Goal: Communication & Community: Answer question/provide support

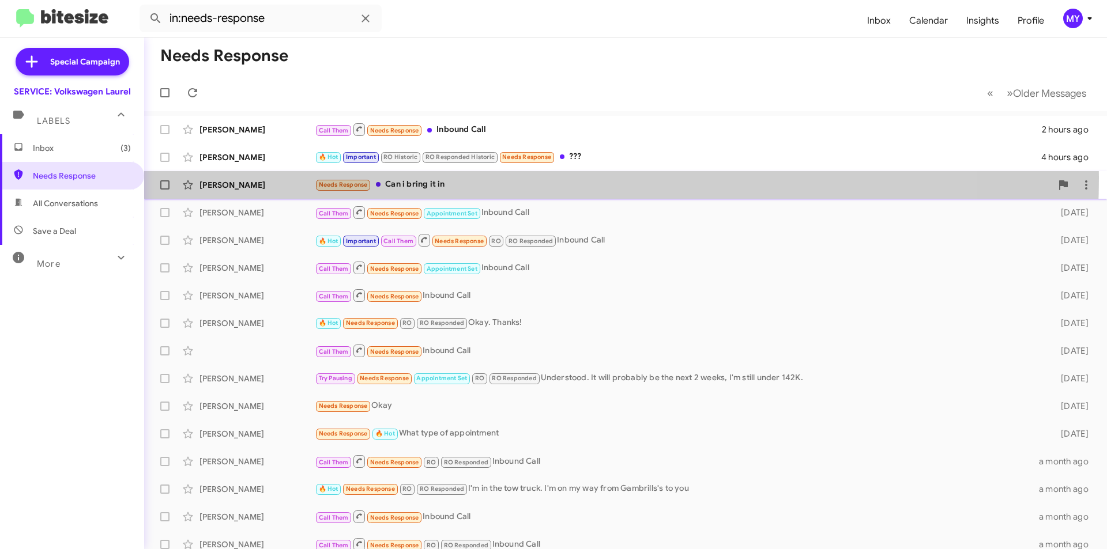
click at [452, 178] on div "[PERSON_NAME] Needs Response Can i bring it in 4 hours ago" at bounding box center [625, 184] width 944 height 23
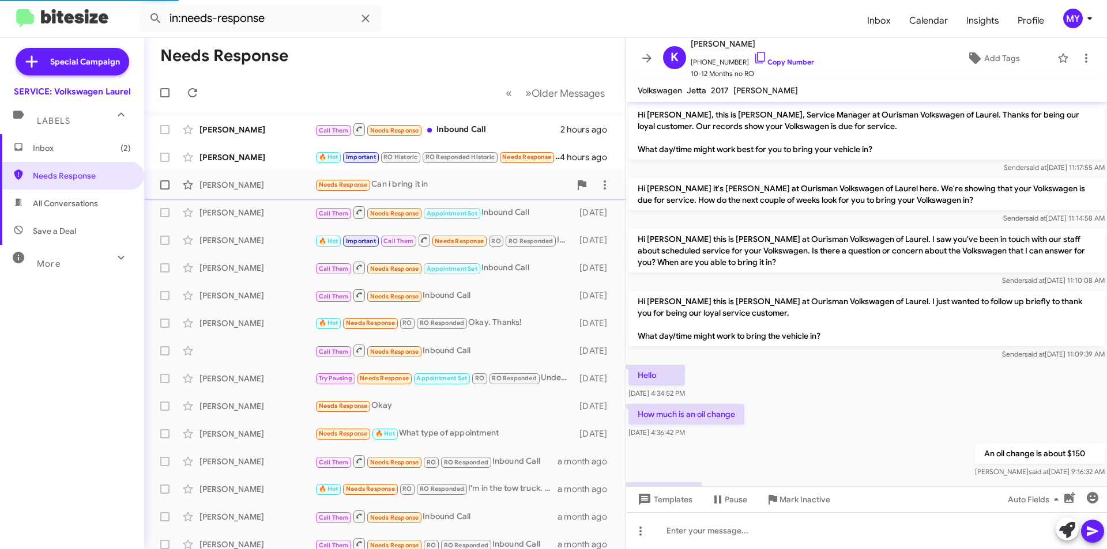
scroll to position [56, 0]
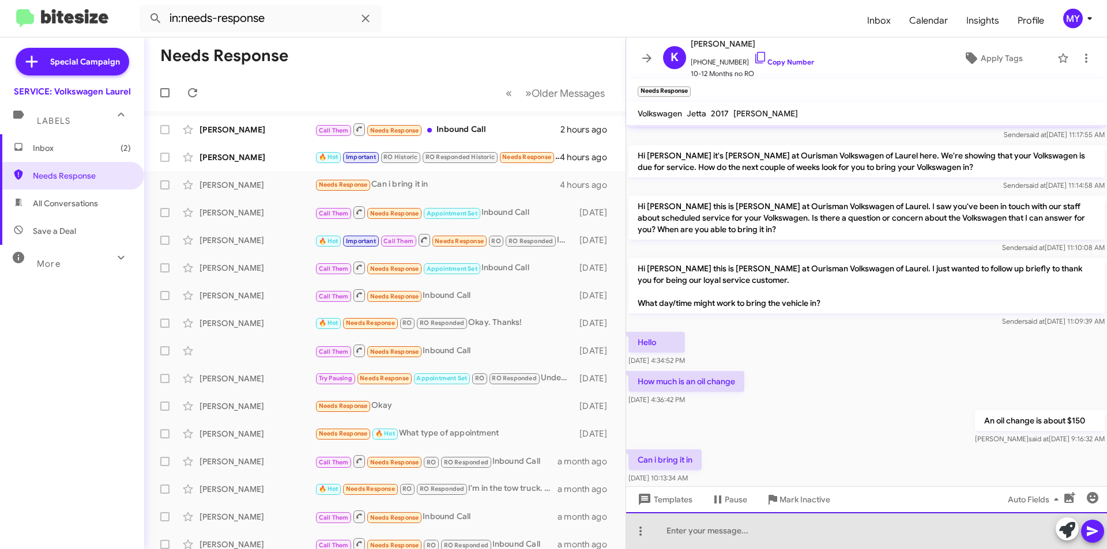
click at [703, 534] on div at bounding box center [866, 530] width 481 height 37
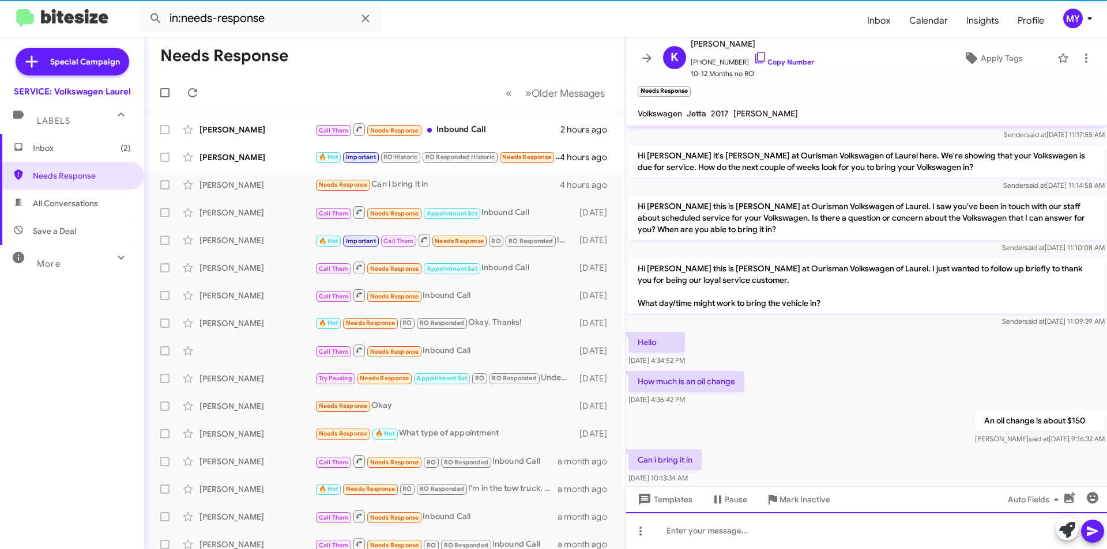
scroll to position [121, 0]
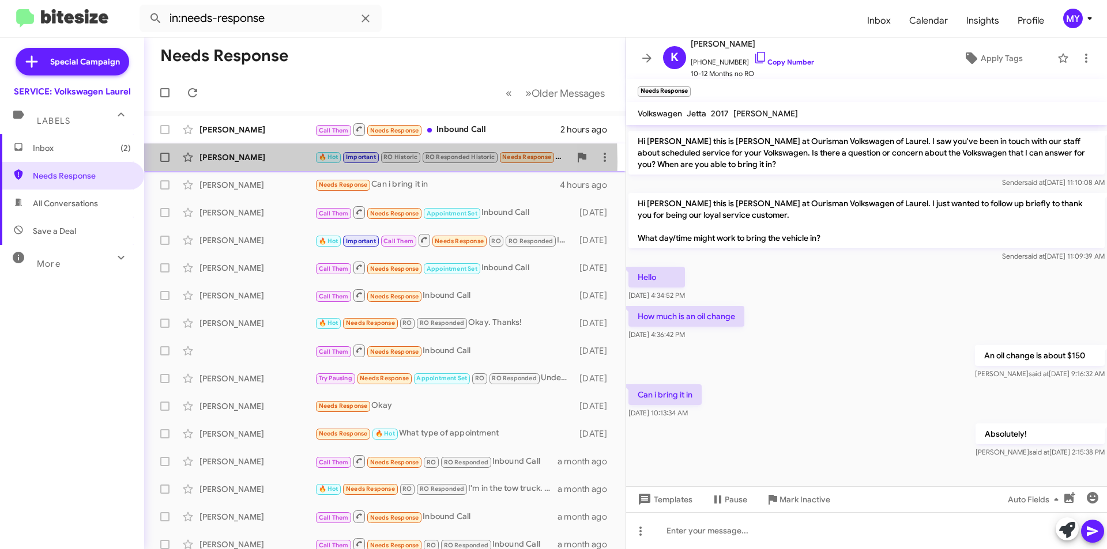
click at [231, 162] on div "[PERSON_NAME]" at bounding box center [256, 158] width 115 height 12
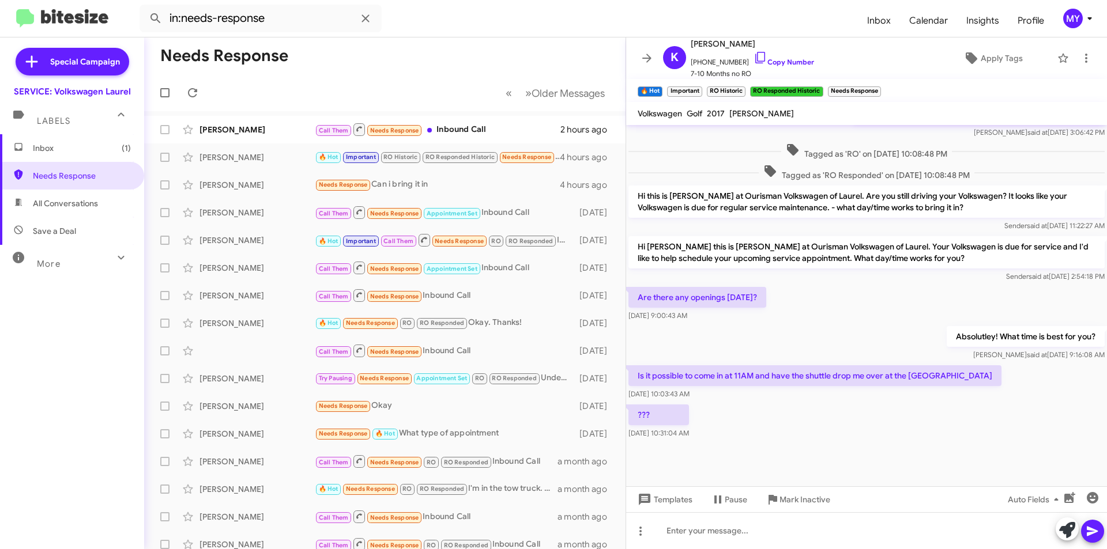
scroll to position [368, 0]
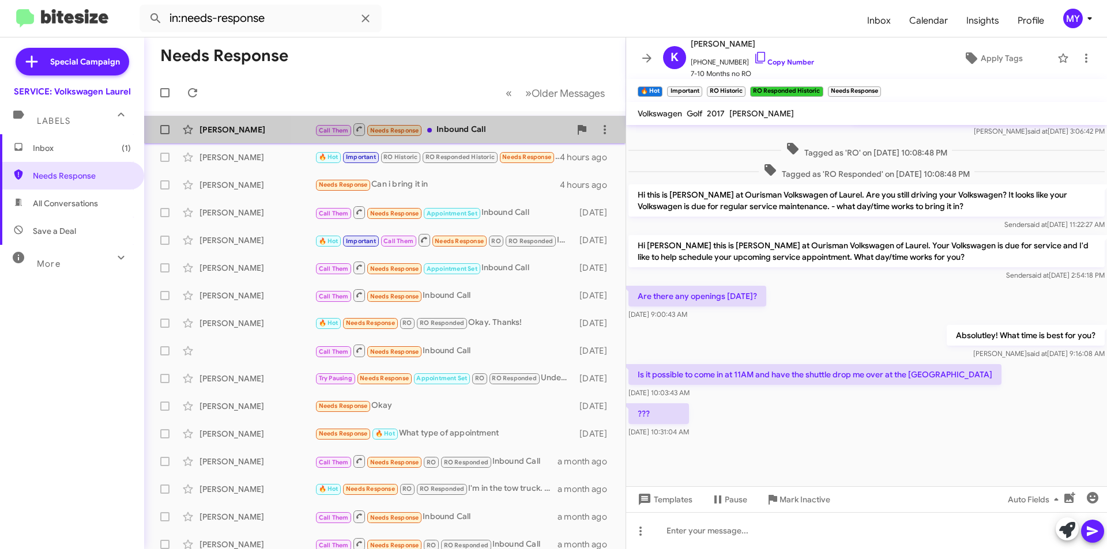
click at [471, 130] on div "Call Them Needs Response Inbound Call" at bounding box center [442, 129] width 255 height 14
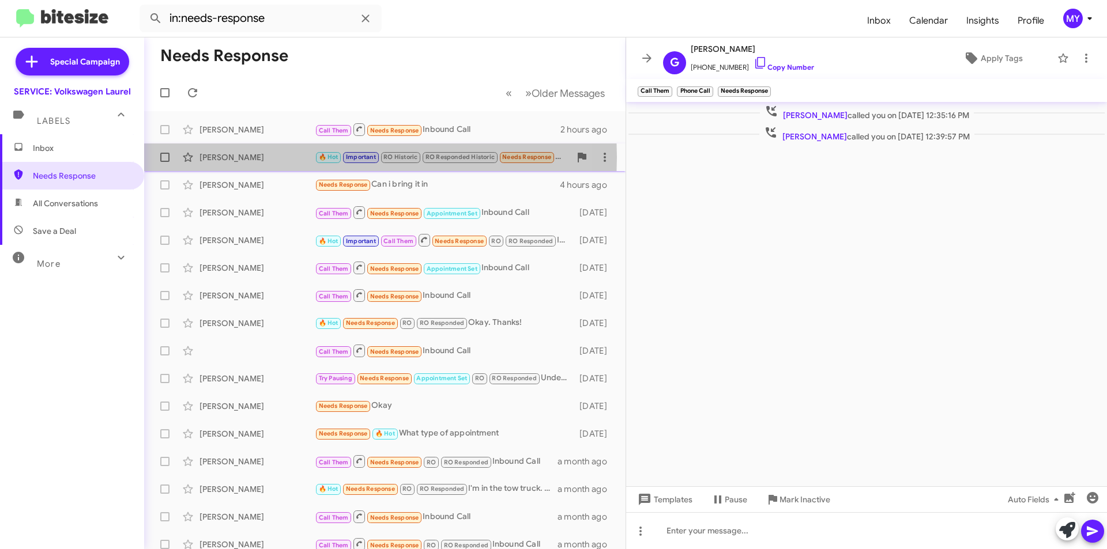
click at [238, 157] on div "[PERSON_NAME]" at bounding box center [256, 158] width 115 height 12
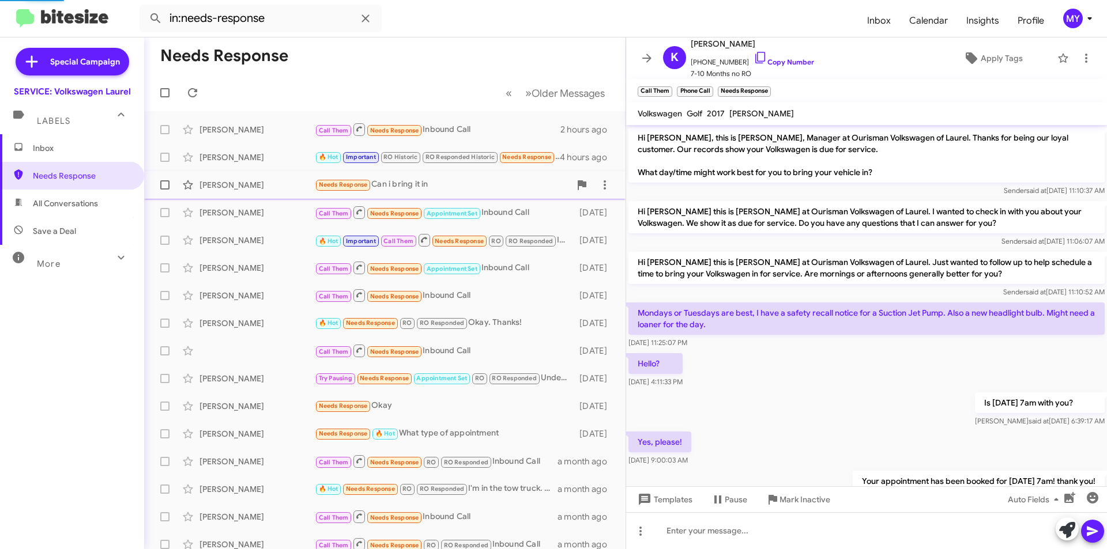
scroll to position [368, 0]
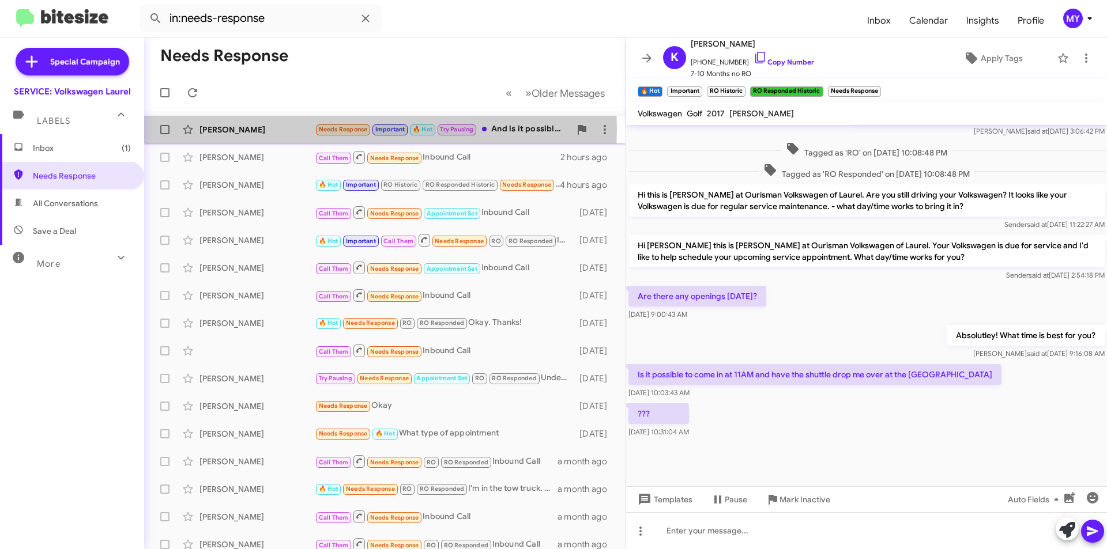
click at [250, 129] on div "[PERSON_NAME]" at bounding box center [256, 130] width 115 height 12
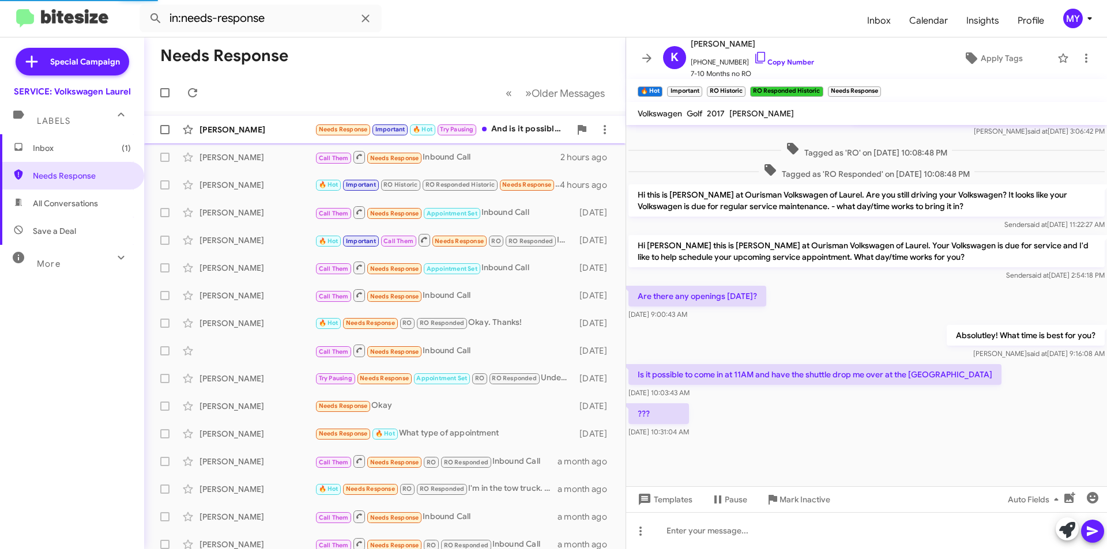
scroll to position [247, 0]
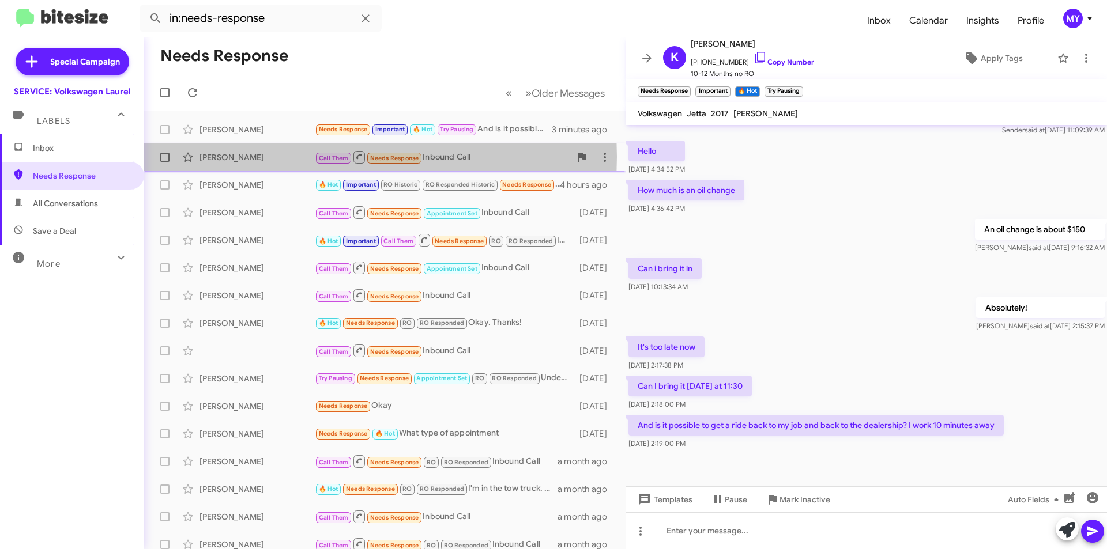
click at [250, 157] on div "[PERSON_NAME]" at bounding box center [256, 158] width 115 height 12
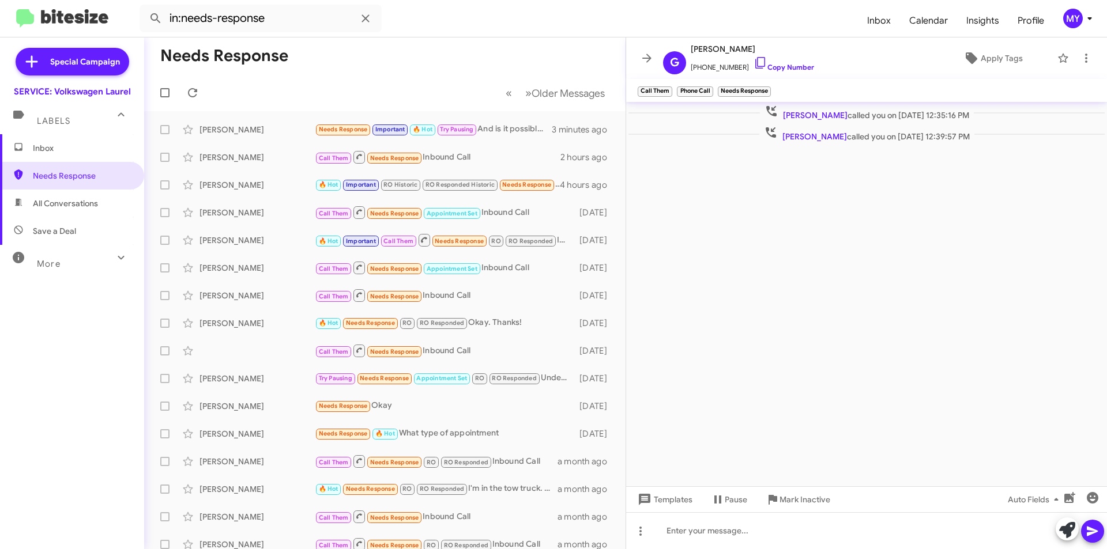
click at [736, 226] on cdk-virtual-scroll-viewport "[PERSON_NAME] called you on [DATE] 12:35:16 PM [PERSON_NAME] called you on [DAT…" at bounding box center [866, 294] width 481 height 384
click at [236, 158] on div "[PERSON_NAME]" at bounding box center [256, 158] width 115 height 12
click at [222, 183] on div "[PERSON_NAME]" at bounding box center [256, 185] width 115 height 12
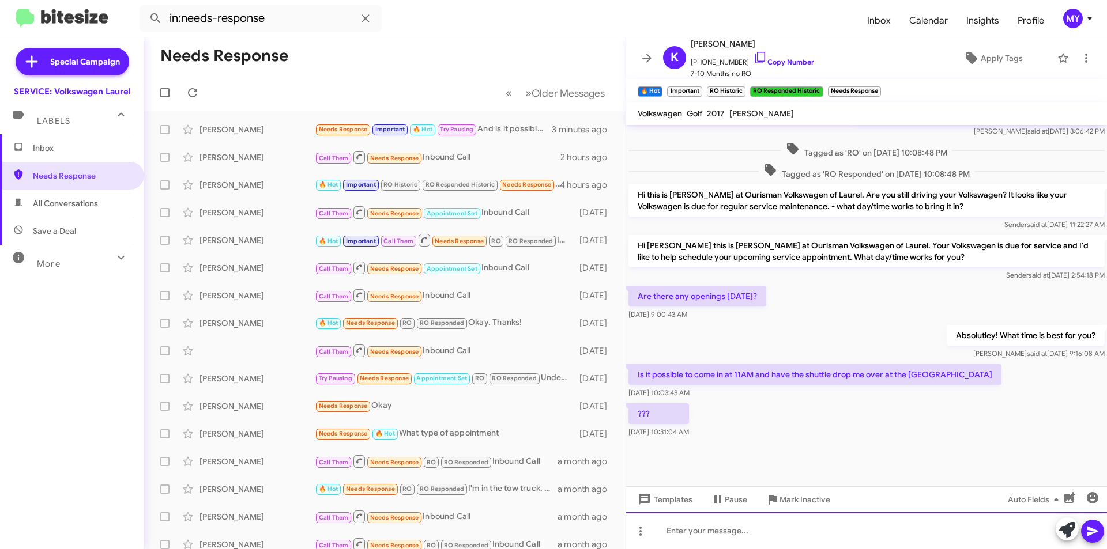
click at [693, 530] on div at bounding box center [866, 530] width 481 height 37
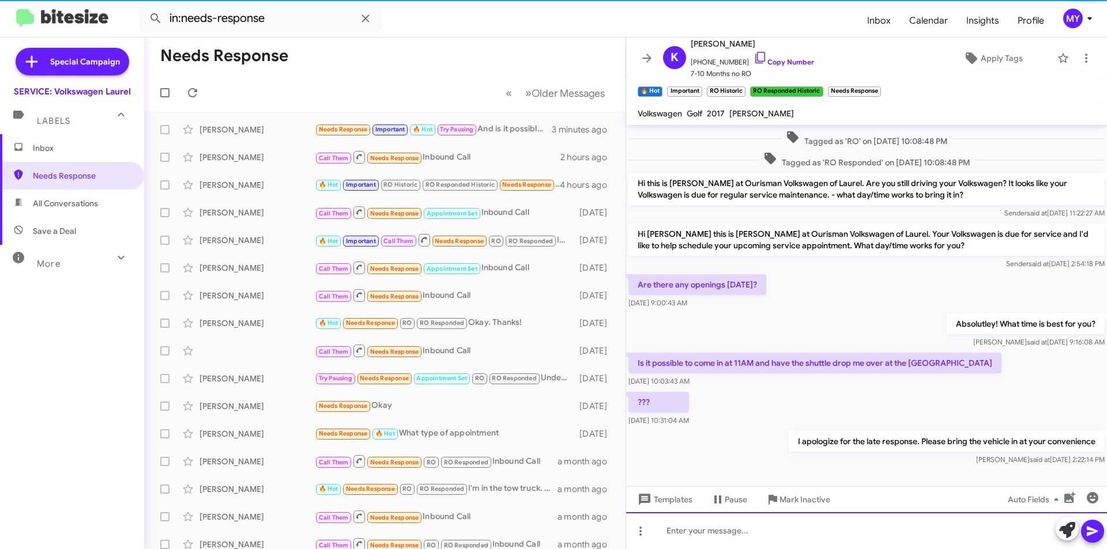
scroll to position [410, 0]
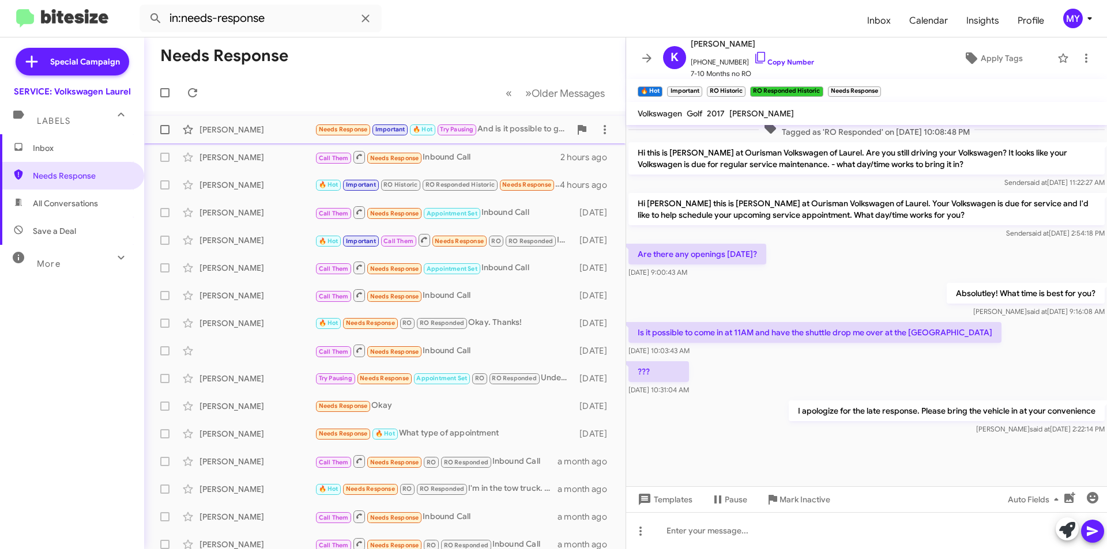
click at [258, 131] on div "[PERSON_NAME]" at bounding box center [256, 130] width 115 height 12
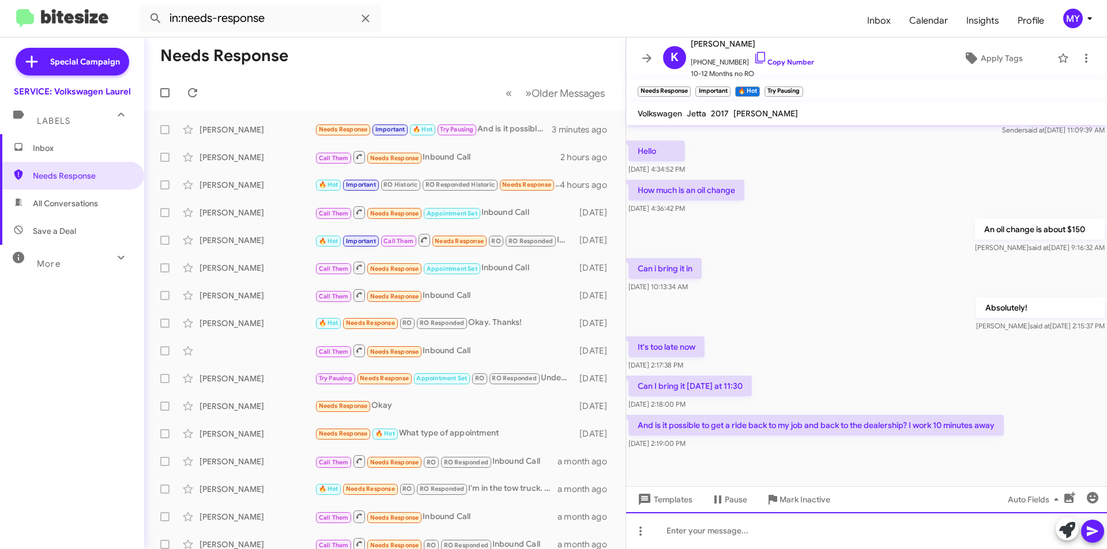
click at [774, 524] on div at bounding box center [866, 530] width 481 height 37
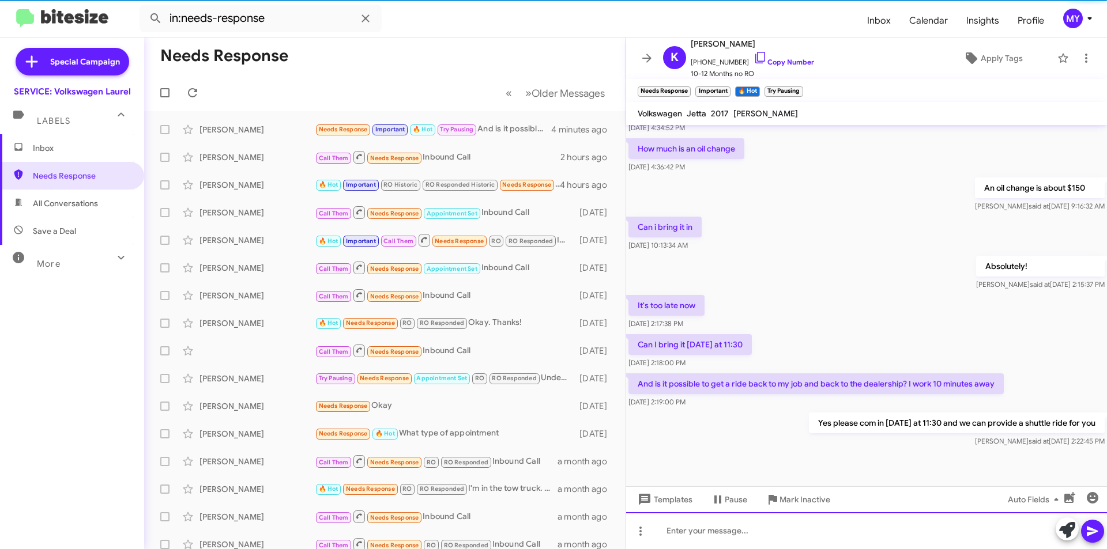
scroll to position [289, 0]
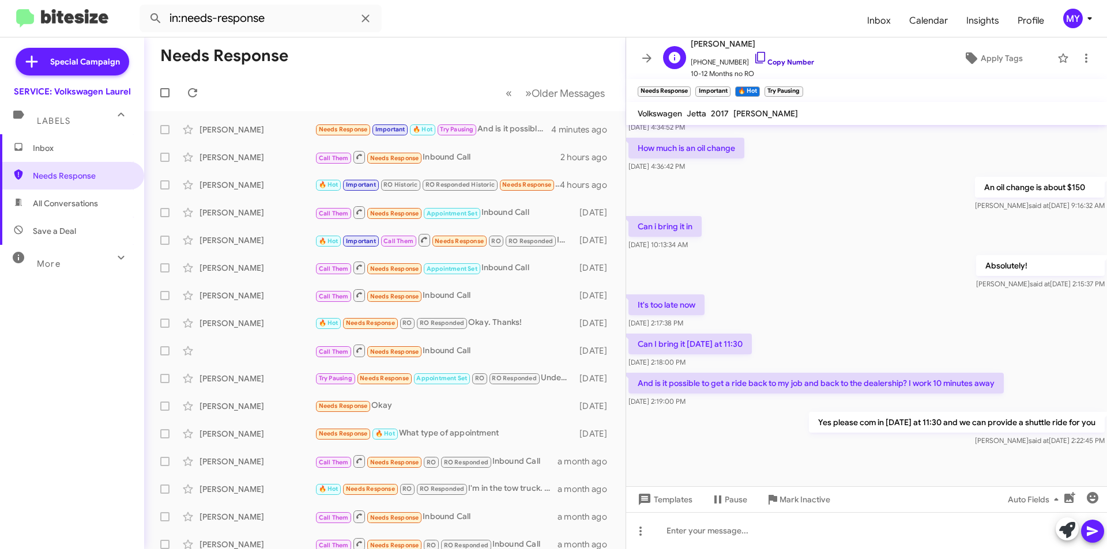
click at [783, 61] on link "Copy Number" at bounding box center [783, 62] width 61 height 9
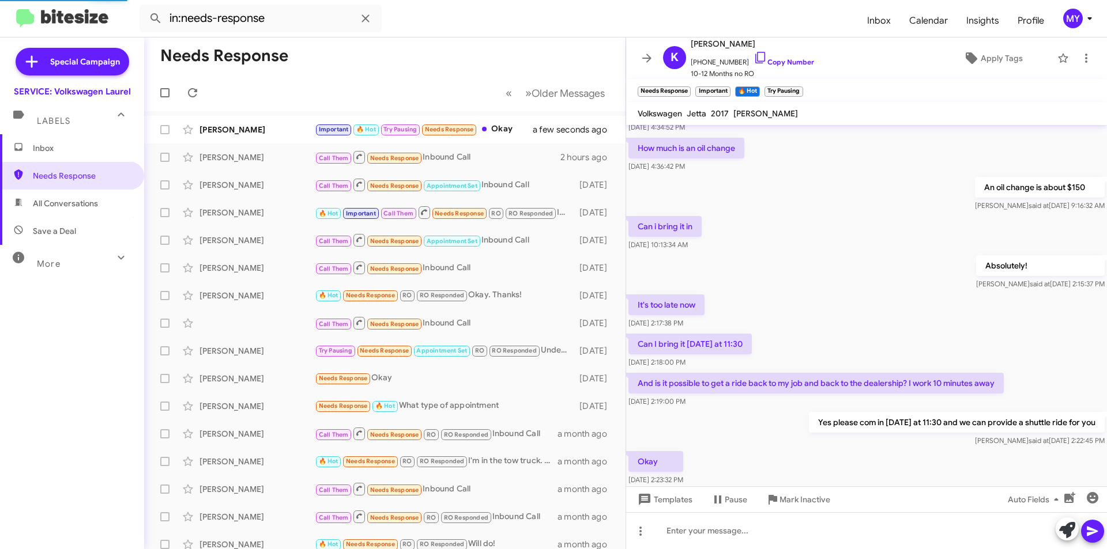
scroll to position [0, 0]
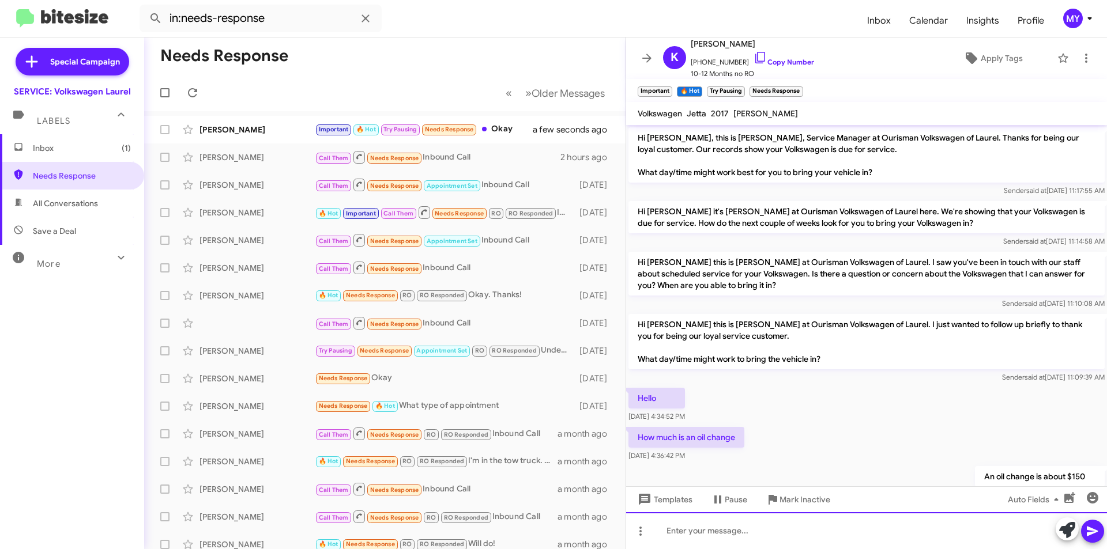
click at [761, 522] on div at bounding box center [866, 530] width 481 height 37
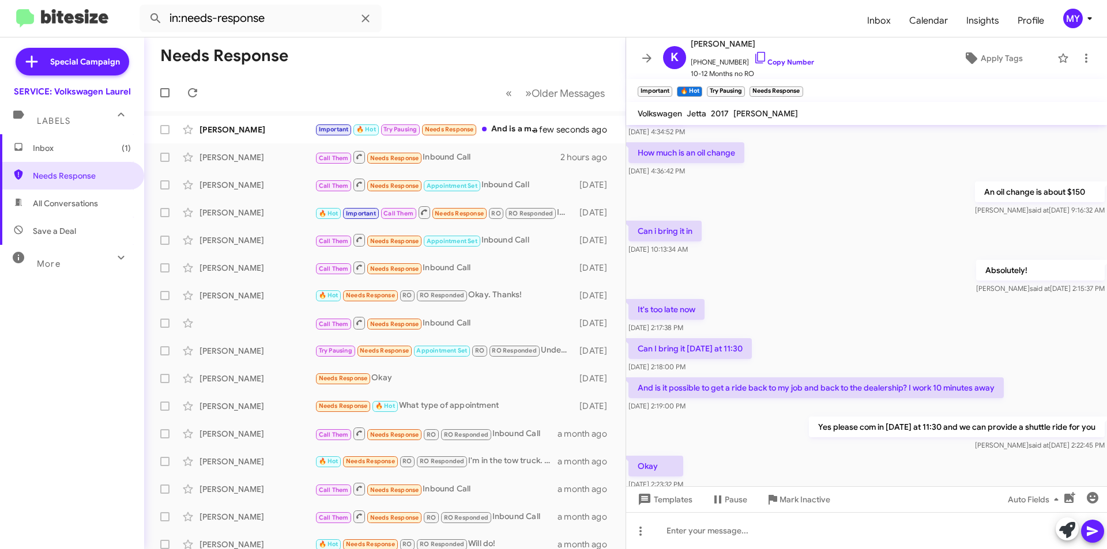
scroll to position [373, 0]
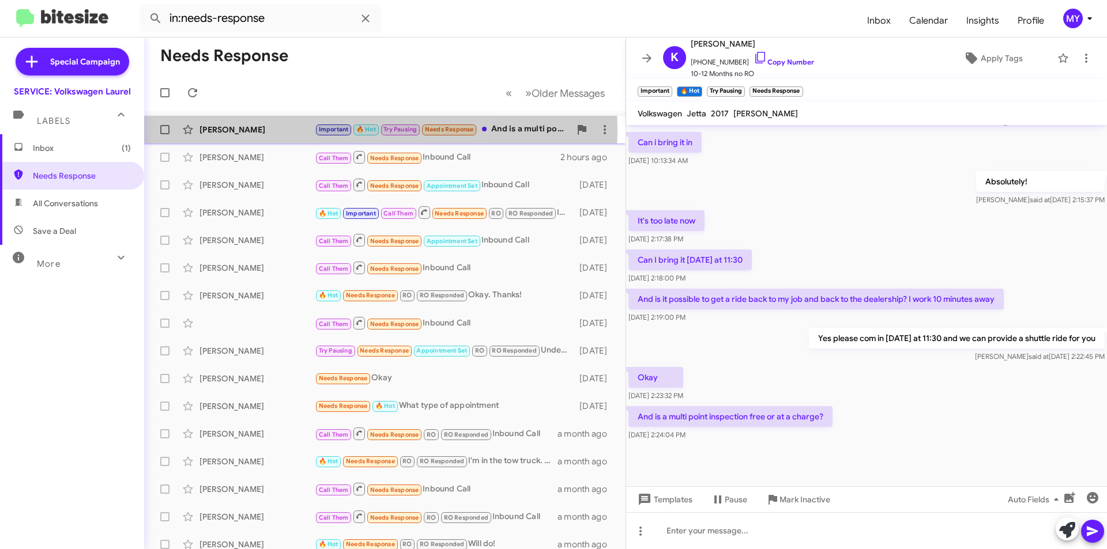
click at [262, 131] on div "[PERSON_NAME]" at bounding box center [256, 130] width 115 height 12
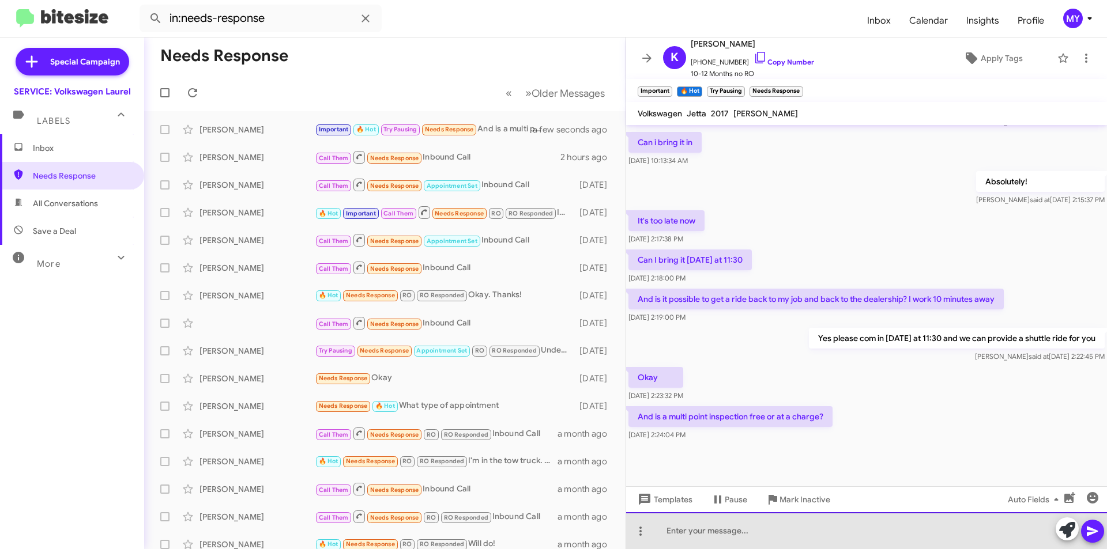
click at [745, 521] on div at bounding box center [866, 530] width 481 height 37
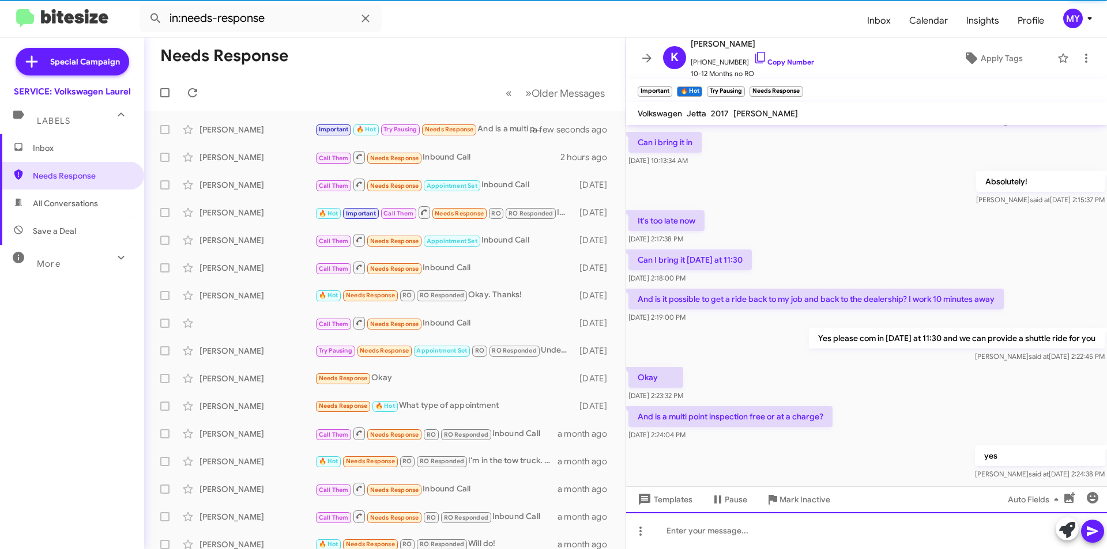
scroll to position [0, 0]
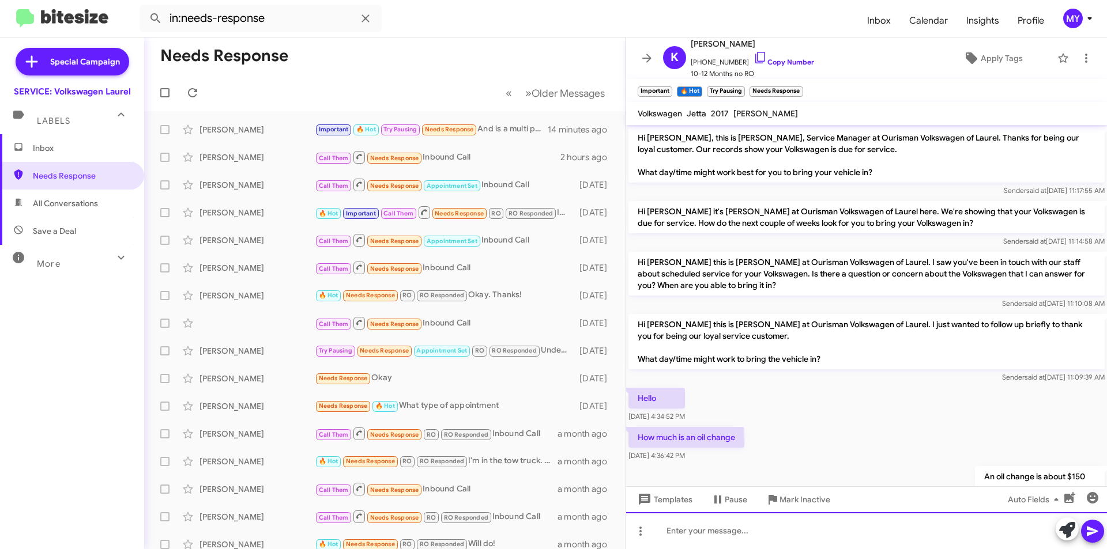
click at [756, 534] on div at bounding box center [866, 530] width 481 height 37
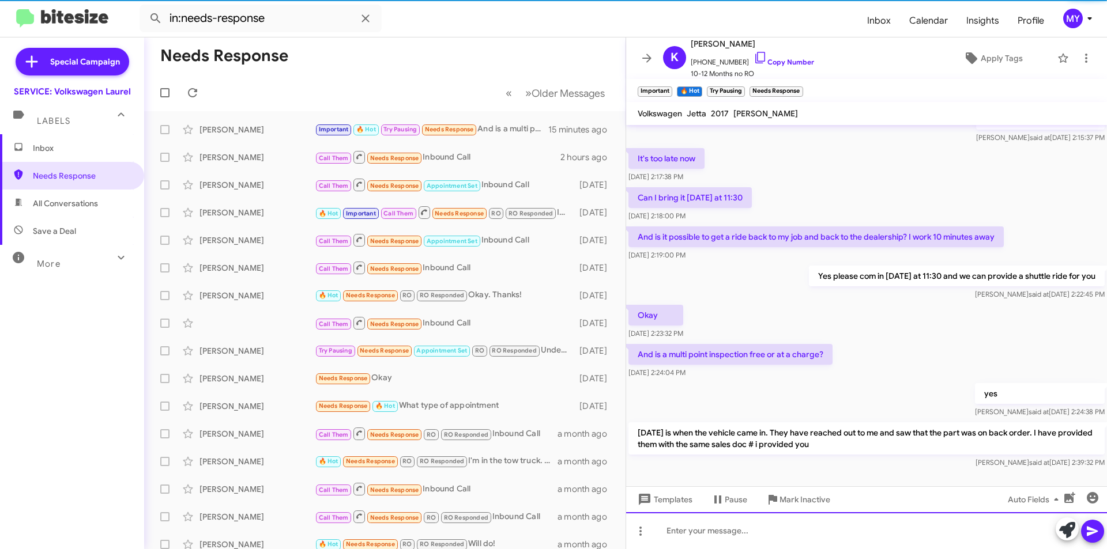
scroll to position [469, 0]
